Goal: Transaction & Acquisition: Subscribe to service/newsletter

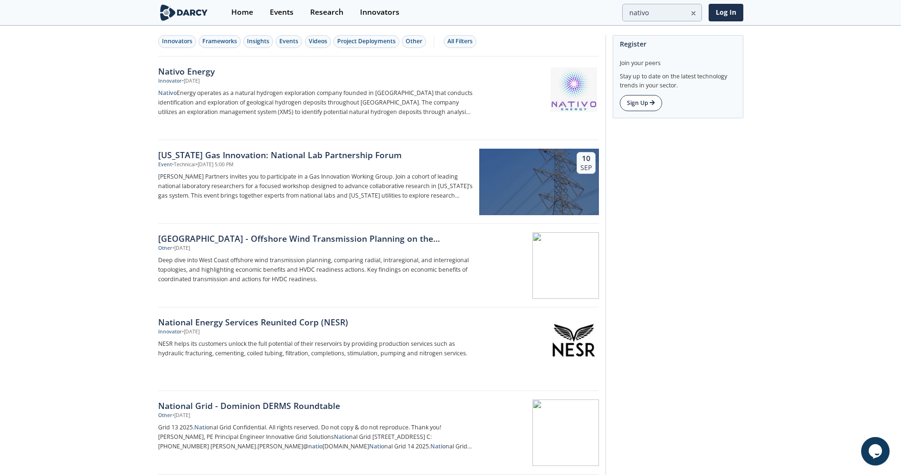
click at [642, 104] on link "Sign Up" at bounding box center [641, 103] width 42 height 16
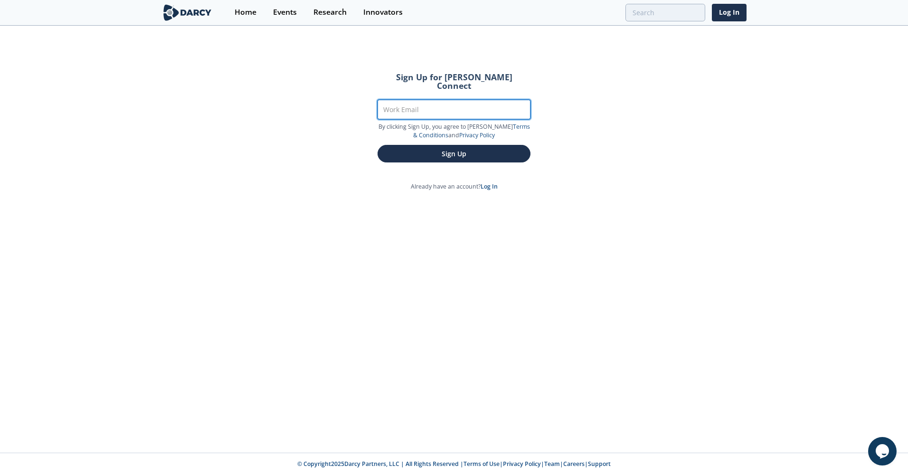
click at [480, 101] on input "Work Email" at bounding box center [454, 109] width 153 height 19
type input "ricardo@nativoenergy.com"
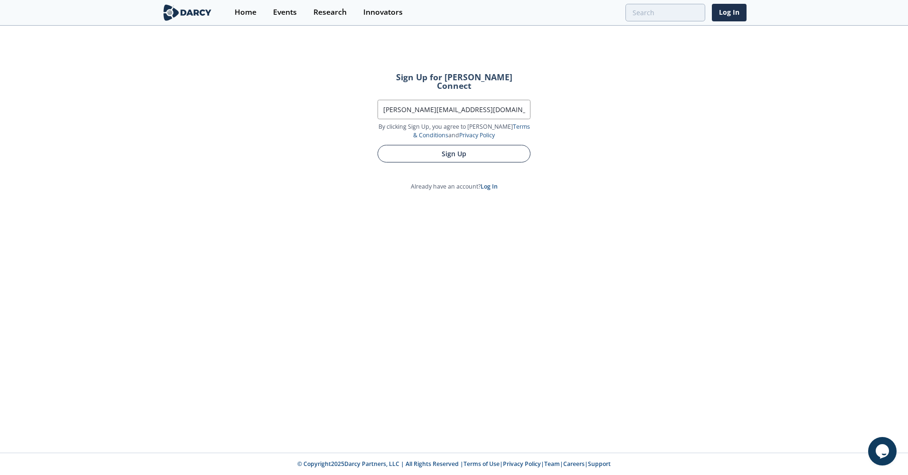
click at [462, 145] on button "Sign Up" at bounding box center [454, 154] width 153 height 18
click at [407, 149] on button "Sign Up" at bounding box center [454, 154] width 153 height 18
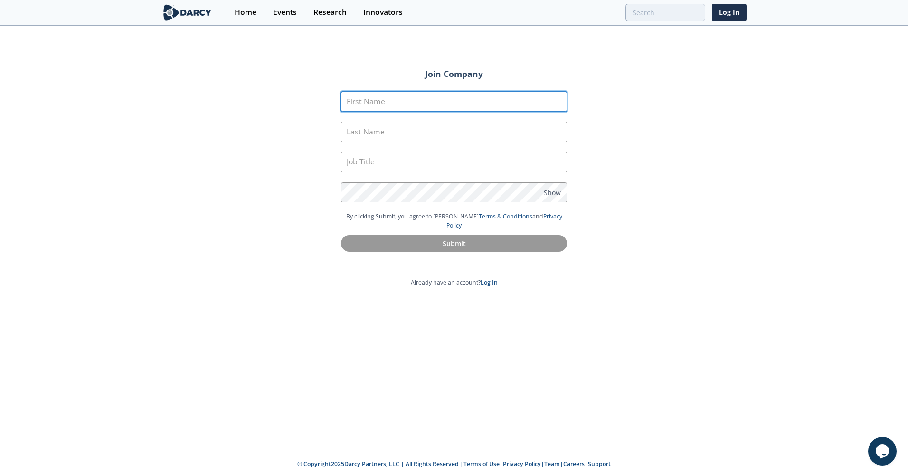
click at [395, 100] on input "First Name" at bounding box center [454, 102] width 226 height 20
type input "RICARDO"
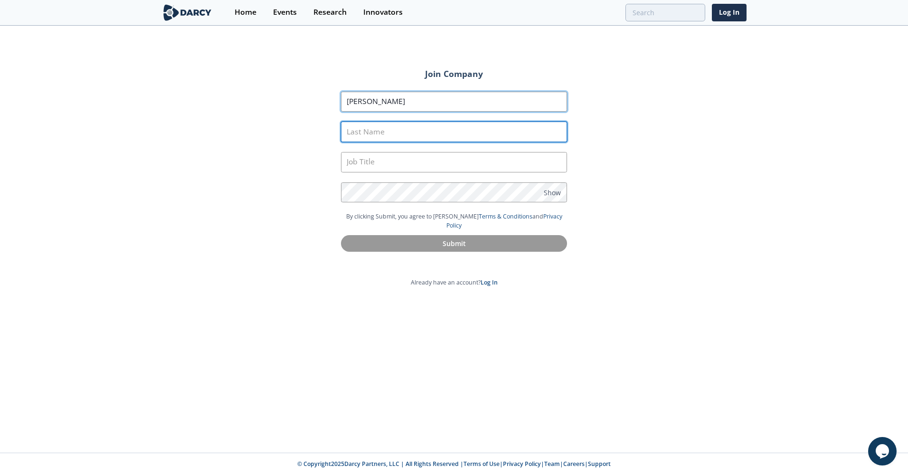
type input "Bertolotti"
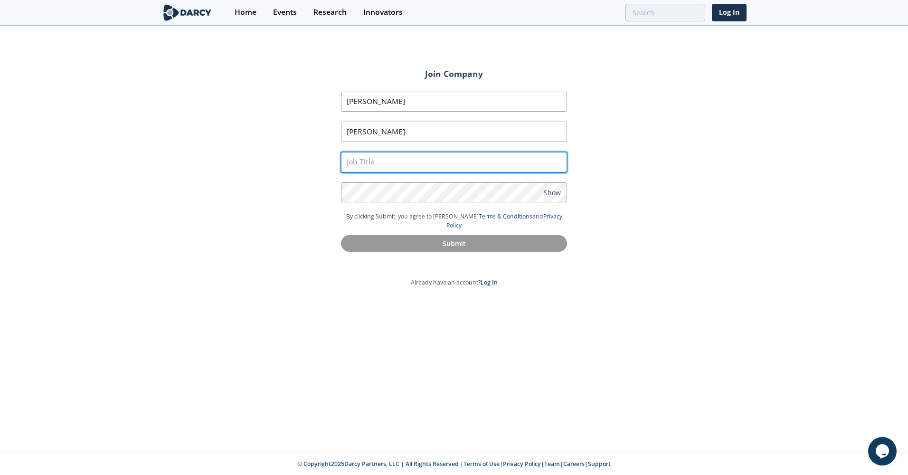
click at [409, 159] on input "text" at bounding box center [454, 162] width 226 height 20
type input "C"
click at [392, 162] on input "text" at bounding box center [454, 162] width 226 height 20
paste input "Co-Founder"
type input "Co-Founder"
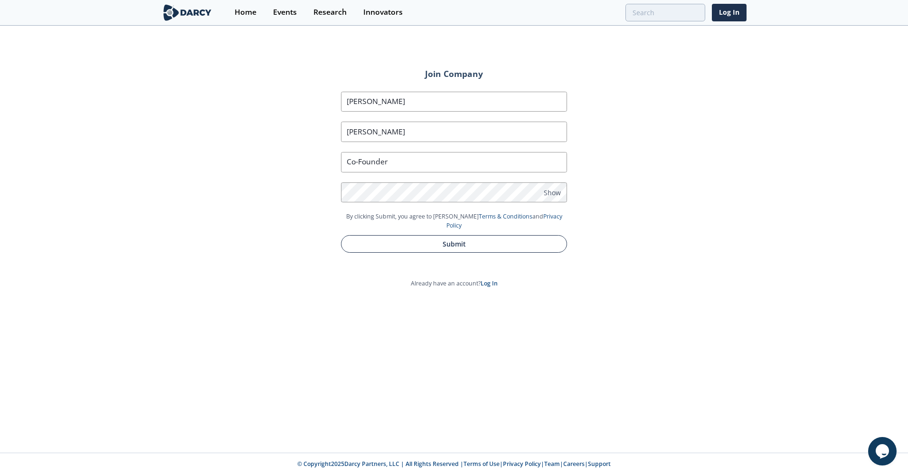
click at [433, 235] on button "Submit" at bounding box center [454, 244] width 226 height 18
type input "Ricardo"
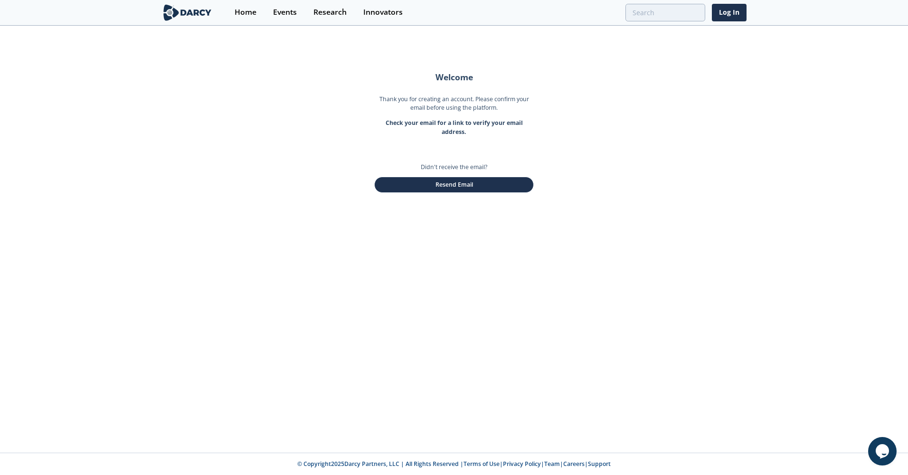
drag, startPoint x: 495, startPoint y: 189, endPoint x: 490, endPoint y: 275, distance: 87.1
click at [490, 275] on div "Welcome Thank you for creating an account. Please confirm your email before usi…" at bounding box center [454, 240] width 908 height 426
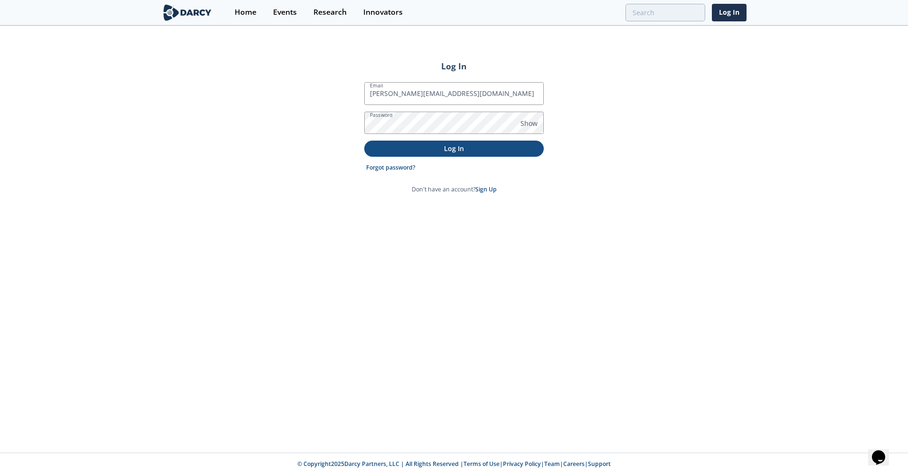
click at [453, 150] on p "Log In" at bounding box center [454, 148] width 166 height 10
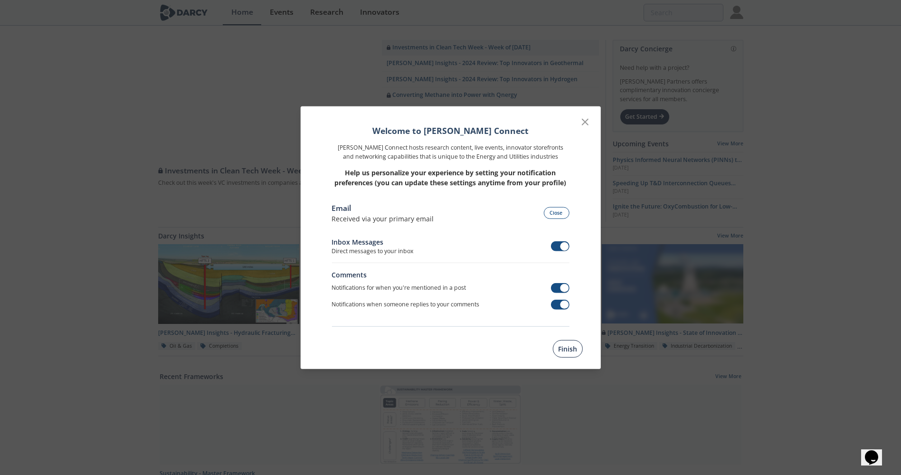
click at [574, 346] on button "Finish" at bounding box center [568, 349] width 30 height 18
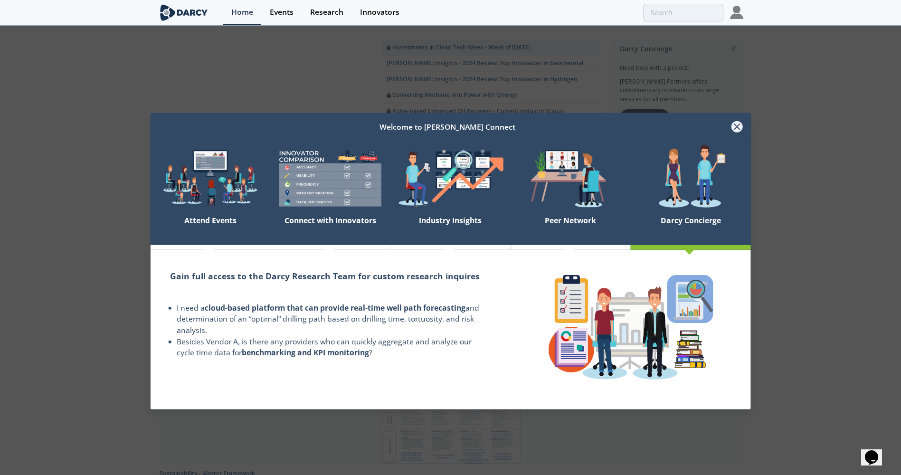
click at [735, 128] on icon at bounding box center [736, 126] width 11 height 11
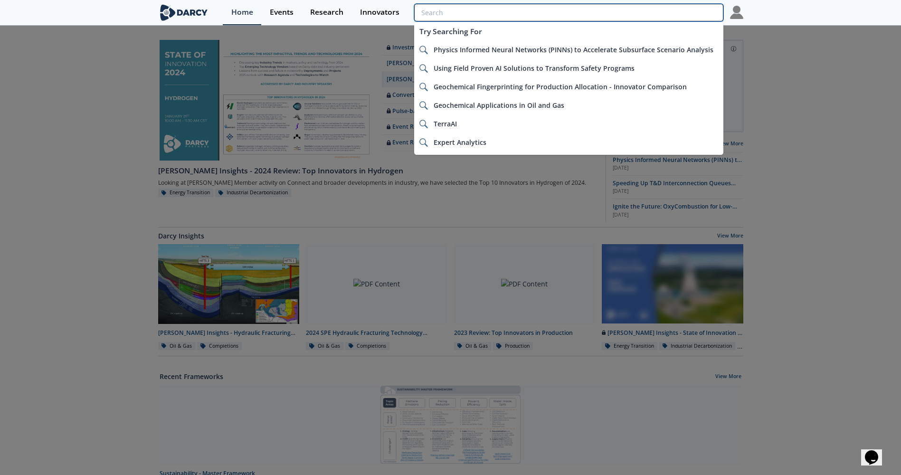
click at [665, 7] on input "search" at bounding box center [568, 13] width 309 height 18
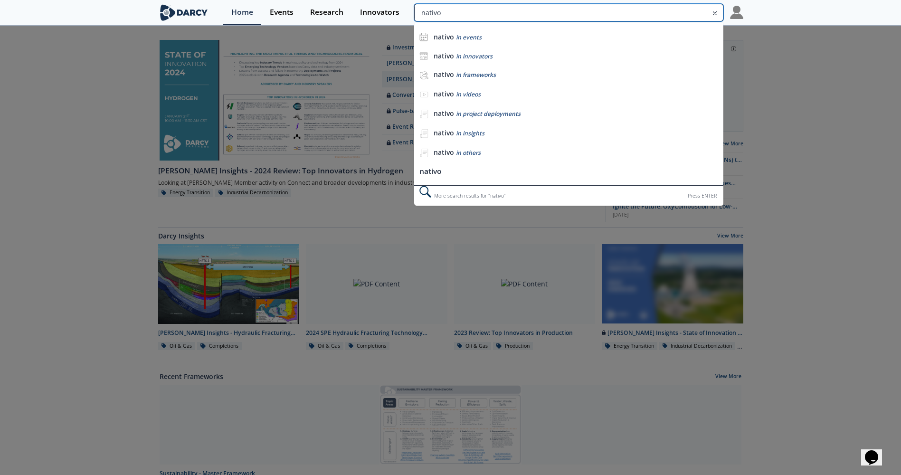
type input "nativo"
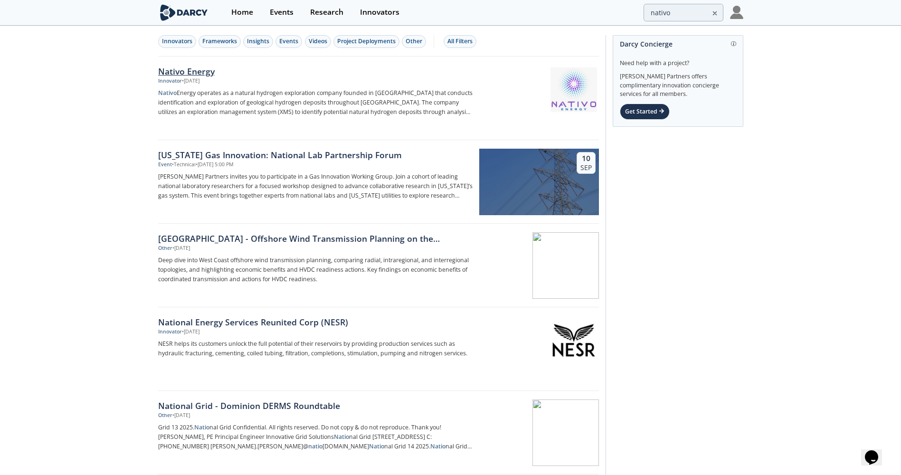
click at [186, 75] on div "Nativo Energy" at bounding box center [315, 71] width 314 height 12
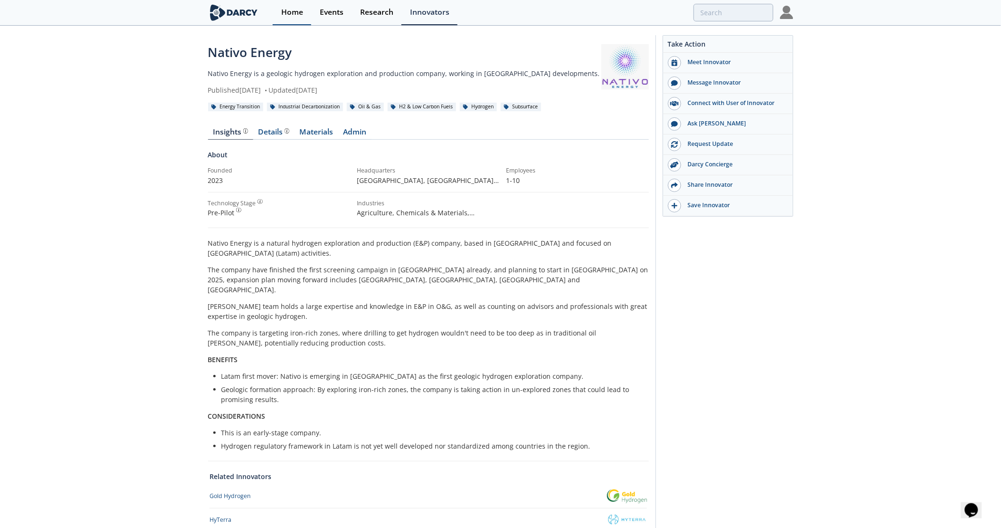
click at [296, 17] on link "Home" at bounding box center [292, 12] width 38 height 25
